Goal: Task Accomplishment & Management: Use online tool/utility

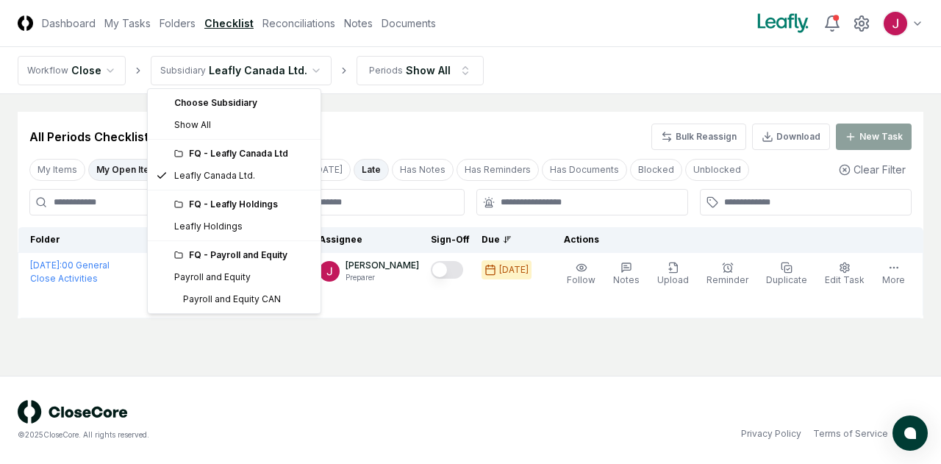
click at [309, 65] on html "CloseCore Dashboard My Tasks Folders Checklist Reconciliations Notes Documents …" at bounding box center [470, 232] width 941 height 464
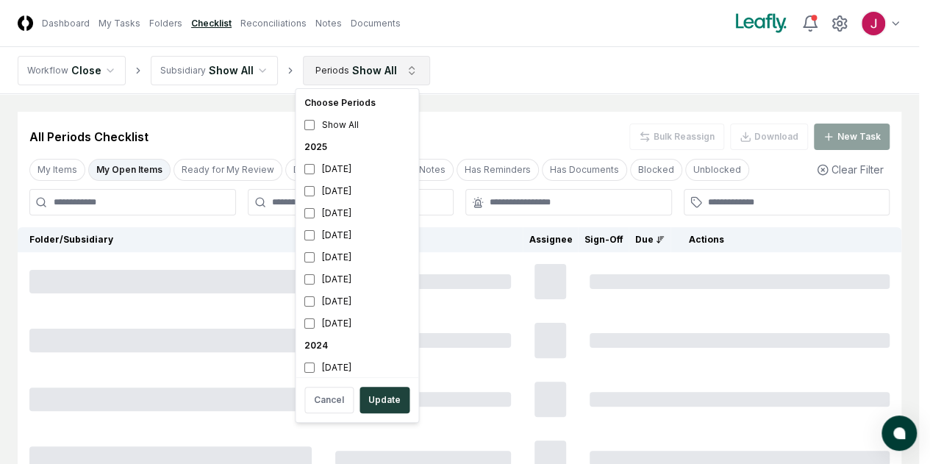
click at [401, 65] on html "CloseCore Dashboard My Tasks Folders Checklist Reconciliations Notes Documents …" at bounding box center [465, 326] width 930 height 652
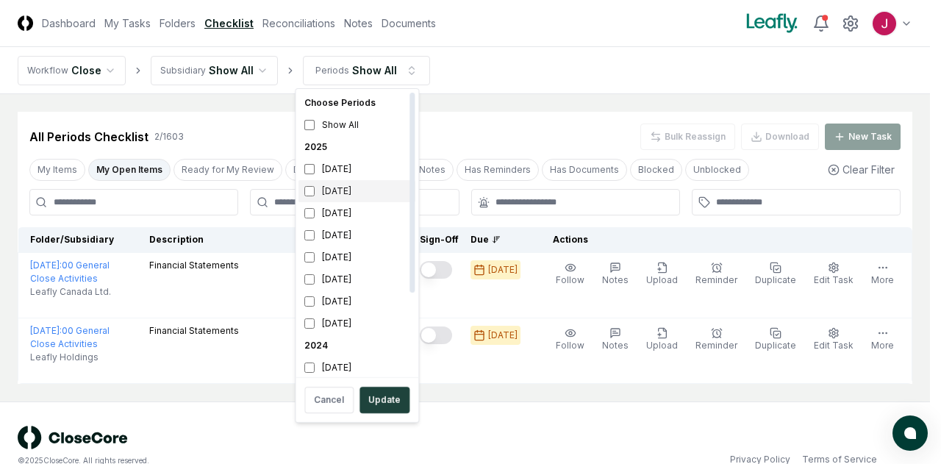
click at [340, 187] on div "[DATE]" at bounding box center [356, 191] width 117 height 22
click at [386, 401] on button "Update" at bounding box center [385, 400] width 50 height 26
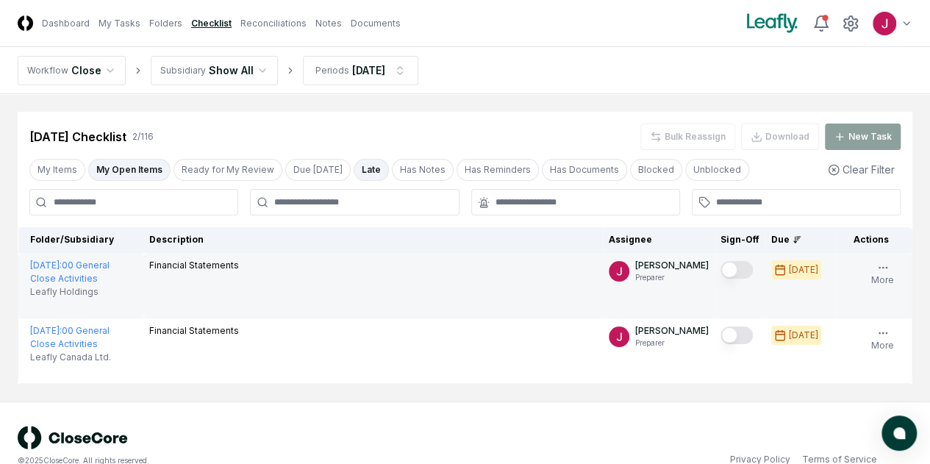
click at [720, 273] on button "Mark complete" at bounding box center [736, 270] width 32 height 18
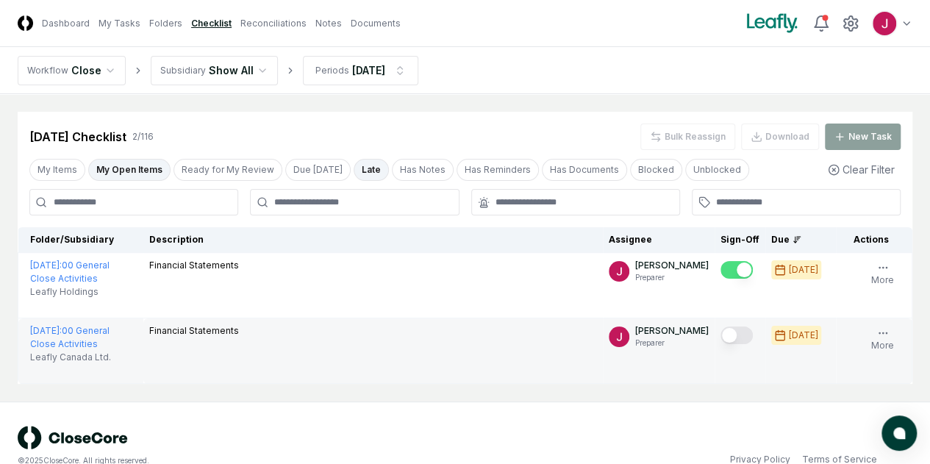
click at [720, 336] on button "Mark complete" at bounding box center [736, 335] width 32 height 18
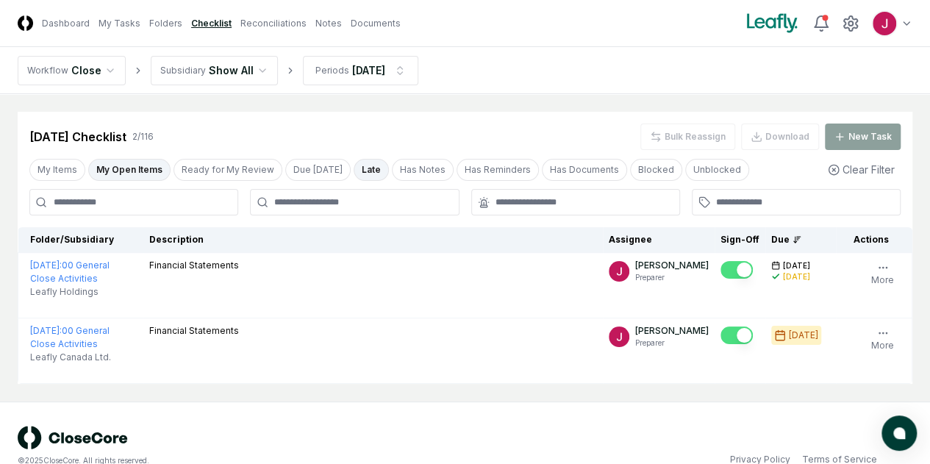
click at [471, 409] on div "© 2025 CloseCore. All rights reserved. Privacy Policy Terms of Service" at bounding box center [465, 445] width 930 height 88
click at [303, 18] on link "Reconciliations" at bounding box center [273, 23] width 66 height 13
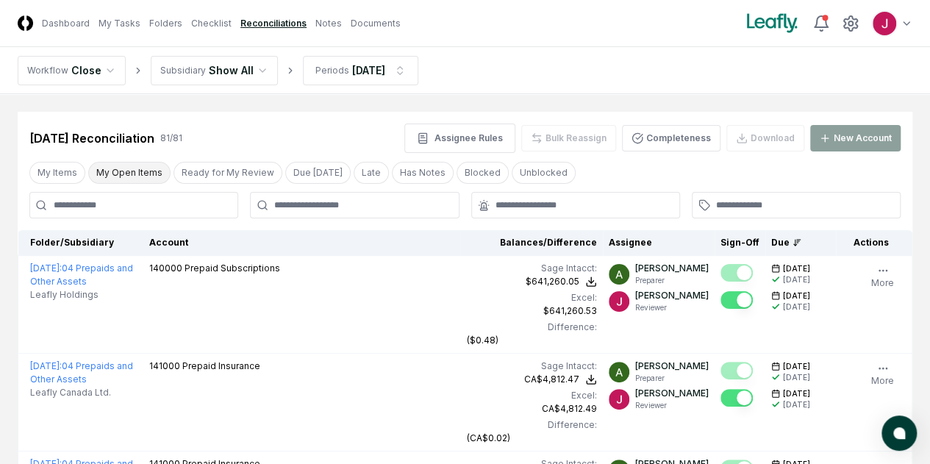
click at [135, 171] on button "My Open Items" at bounding box center [129, 173] width 82 height 22
